Goal: Communication & Community: Ask a question

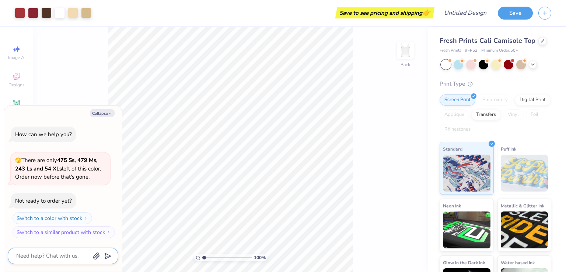
click at [59, 259] on textarea at bounding box center [52, 256] width 75 height 10
type textarea "m"
type textarea "x"
type textarea "ma"
type textarea "x"
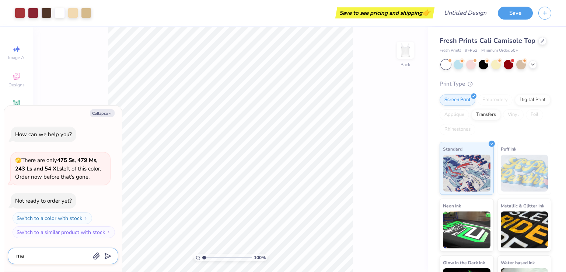
type textarea "mak"
type textarea "x"
type textarea "make"
type textarea "x"
type textarea "make"
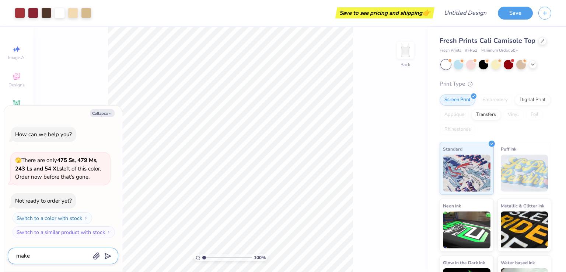
type textarea "x"
type textarea "make t"
type textarea "x"
type textarea "make th"
type textarea "x"
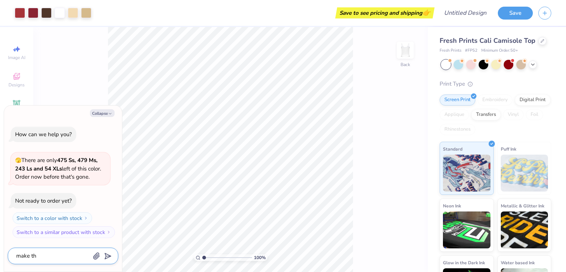
type textarea "make the"
type textarea "x"
type textarea "make the"
type textarea "x"
type textarea "make the g"
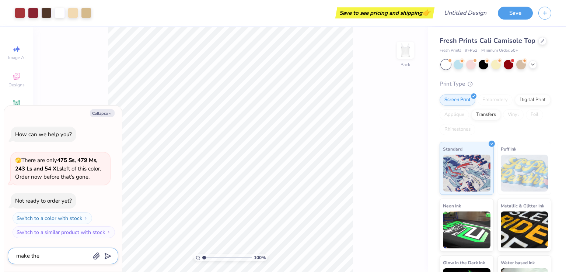
type textarea "x"
type textarea "make the gr"
type textarea "x"
type textarea "make the gre"
type textarea "x"
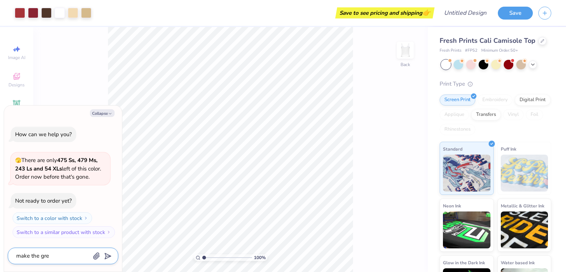
type textarea "make the gree"
type textarea "x"
type textarea "make the greek"
type textarea "x"
type textarea "make the greek"
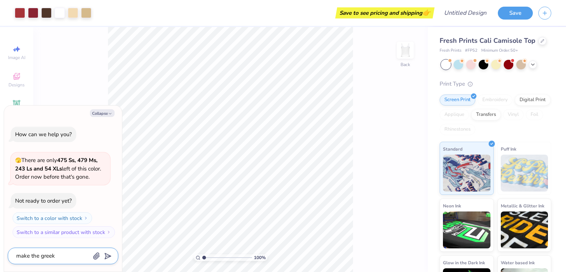
type textarea "x"
type textarea "make the greek l"
type textarea "x"
type textarea "make the greek le"
type textarea "x"
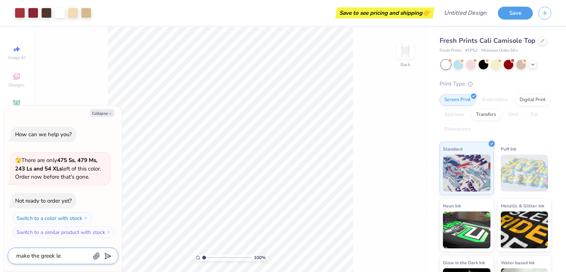
type textarea "make the greek let"
type textarea "x"
type textarea "make the greek lett"
type textarea "x"
type textarea "make the [DEMOGRAPHIC_DATA] lette"
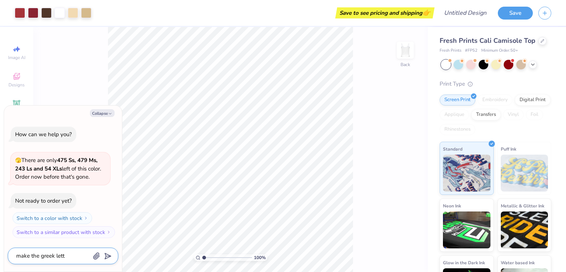
type textarea "x"
type textarea "make the greek letter"
type textarea "x"
type textarea "make the greek letters"
type textarea "x"
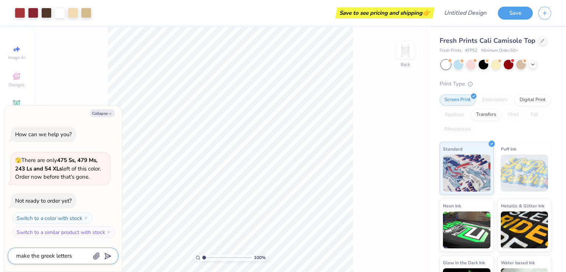
type textarea "make the greek letters"
type textarea "x"
type textarea "make the greek letters t"
type textarea "x"
type textarea "make the greek letters to"
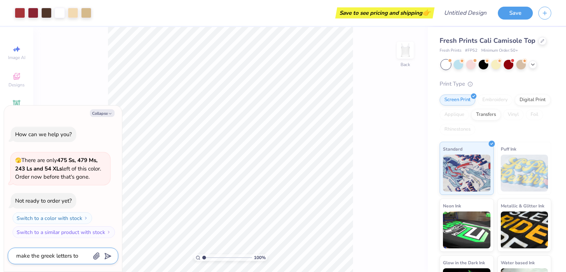
type textarea "x"
type textarea "make the greek letters to"
type textarea "x"
type textarea "make the greek letters to k"
type textarea "x"
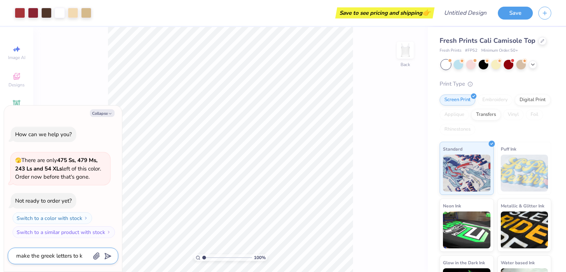
type textarea "make the greek letters to ka"
type textarea "x"
type textarea "make the greek letters to [PERSON_NAME]"
type textarea "x"
type textarea "make the greek letters to [PERSON_NAME]"
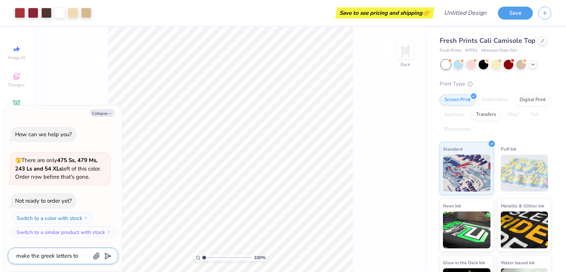
type textarea "x"
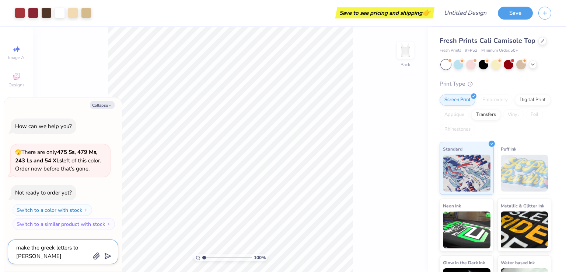
type textarea "make the greek letters to kappa"
type textarea "x"
type textarea "make the greek letters to kappa"
type textarea "x"
type textarea "make the greek letters to kappa a"
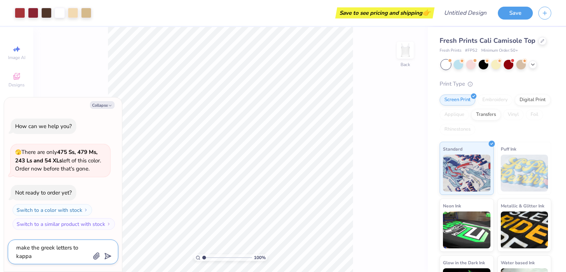
type textarea "x"
type textarea "make the greek letters to kappa al"
type textarea "x"
type textarea "make the greek letters to kappa alp"
type textarea "x"
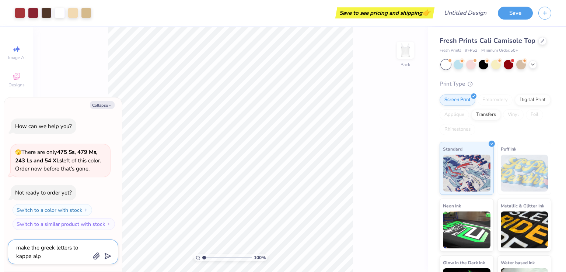
type textarea "make the greek letters to kappa alph"
type textarea "x"
type textarea "make the greek letters to kappa alpha"
type textarea "x"
type textarea "make the greek letters to kappa alpha"
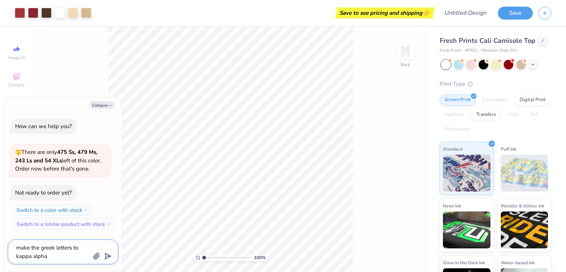
type textarea "x"
type textarea "make the greek letters to kappa alpha t"
type textarea "x"
type textarea "make the greek letters to kappa alpha th"
type textarea "x"
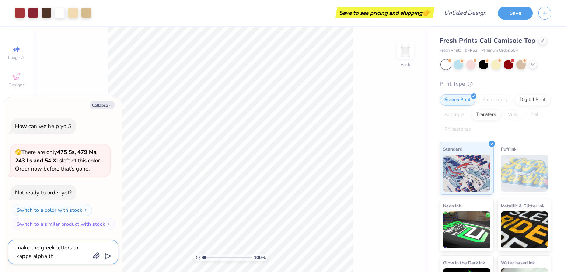
type textarea "make the greek letters to kappa alpha the"
type textarea "x"
type textarea "make the greek letters to kappa alpha thet"
type textarea "x"
type textarea "make the greek letters to kappa alpha theta"
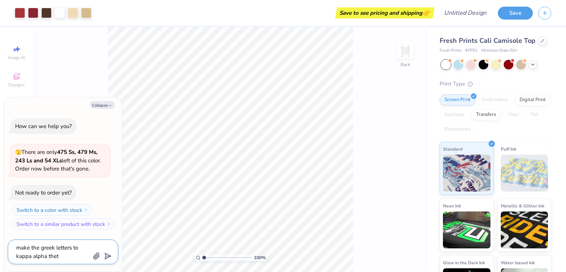
type textarea "x"
type textarea "make the greek letters to kappa alpha theta"
type textarea "x"
type textarea "make the greek letters to kappa alpha theta t"
type textarea "x"
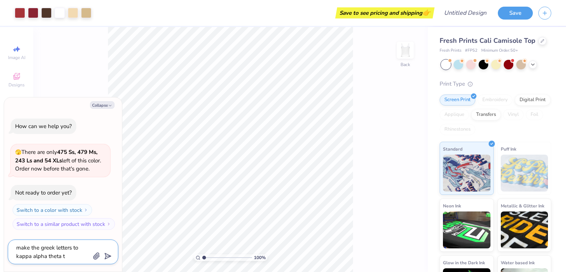
type textarea "make the greek letters to kappa alpha theta"
type textarea "x"
type textarea "make the greek letters to kappa alpha theta l"
type textarea "x"
type textarea "make the greek letters to kappa alpha theta le"
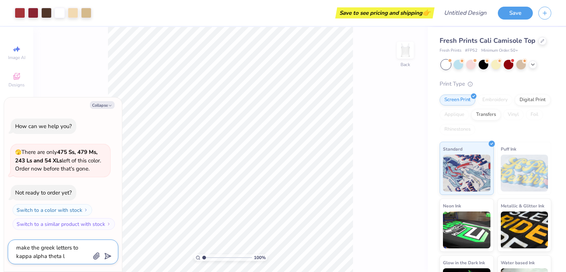
type textarea "x"
type textarea "make the greek letters to kappa alpha theta let"
type textarea "x"
type textarea "make the greek letters to kappa alpha theta lett"
type textarea "x"
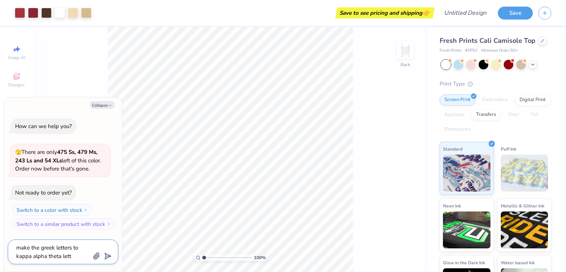
type textarea "make the greek letters to kappa alpha theta lette"
type textarea "x"
type textarea "make the greek letters to kappa alpha theta letter"
type textarea "x"
type textarea "make the greek letters to kappa alpha theta letters"
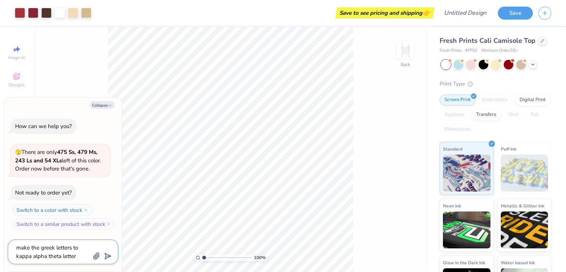
type textarea "x"
type textarea "make the greek letters to kappa alpha theta letters"
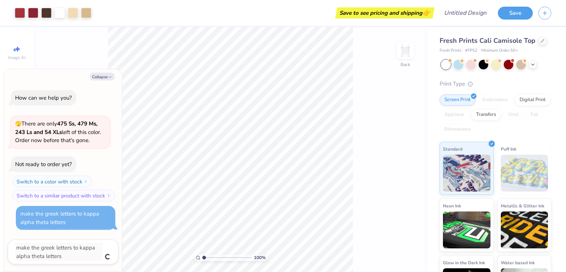
type textarea "x"
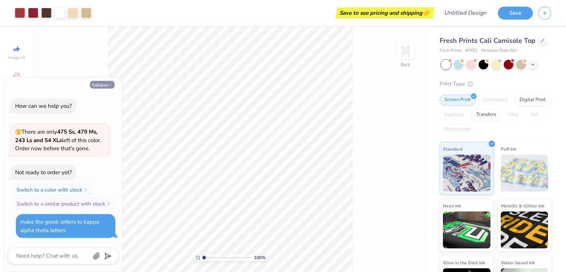
click at [111, 84] on icon "button" at bounding box center [110, 85] width 4 height 4
type textarea "x"
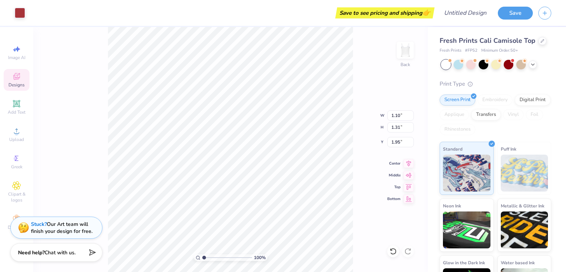
type input "1.10"
type input "1.31"
